Goal: Information Seeking & Learning: Understand process/instructions

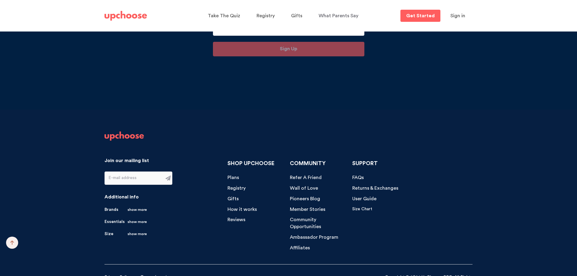
click at [384, 186] on span "Returns & Exchanges" at bounding box center [375, 188] width 46 height 5
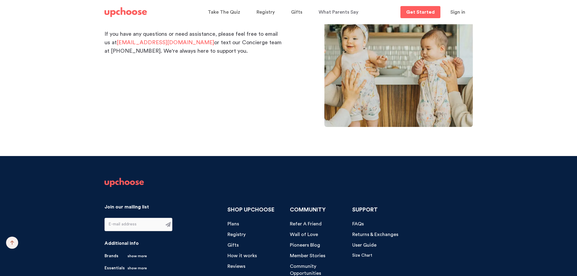
scroll to position [1139, 0]
